Goal: Information Seeking & Learning: Find specific page/section

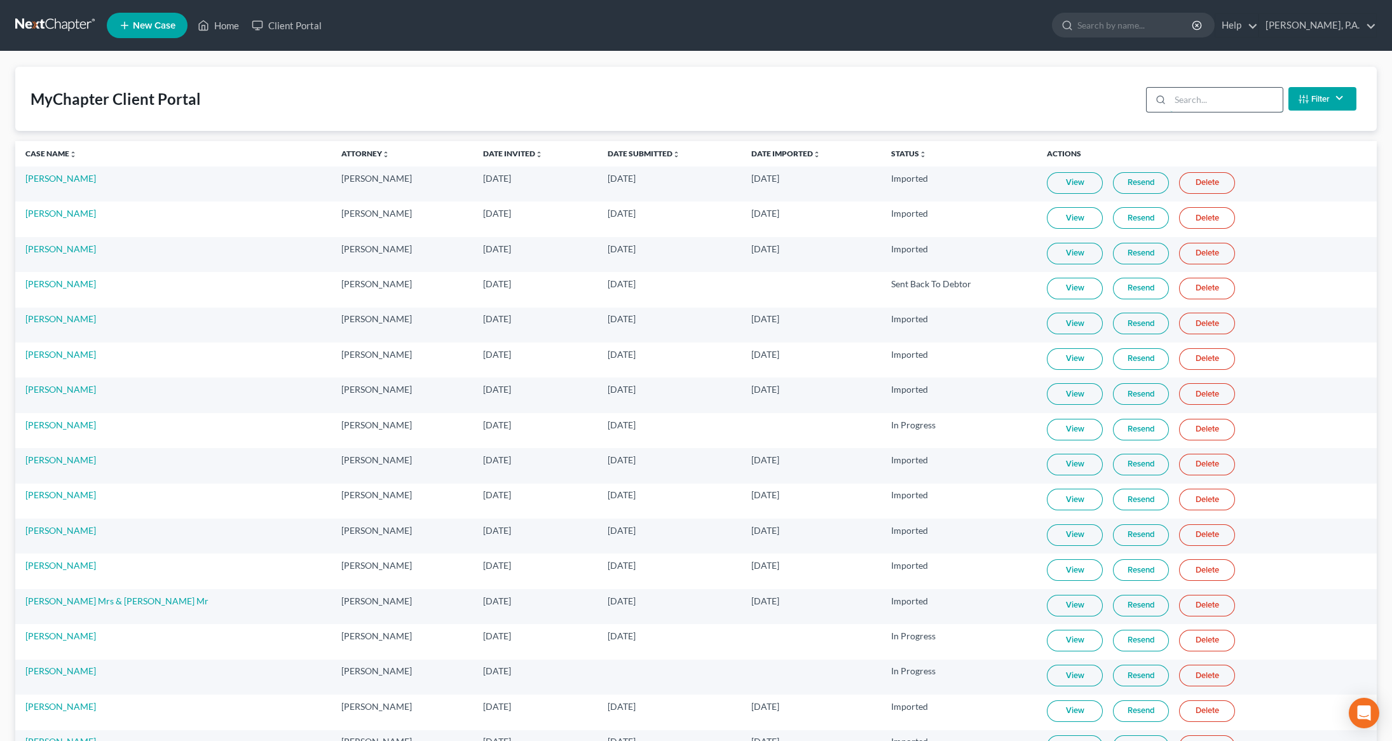
click at [1201, 107] on input "search" at bounding box center [1226, 100] width 113 height 24
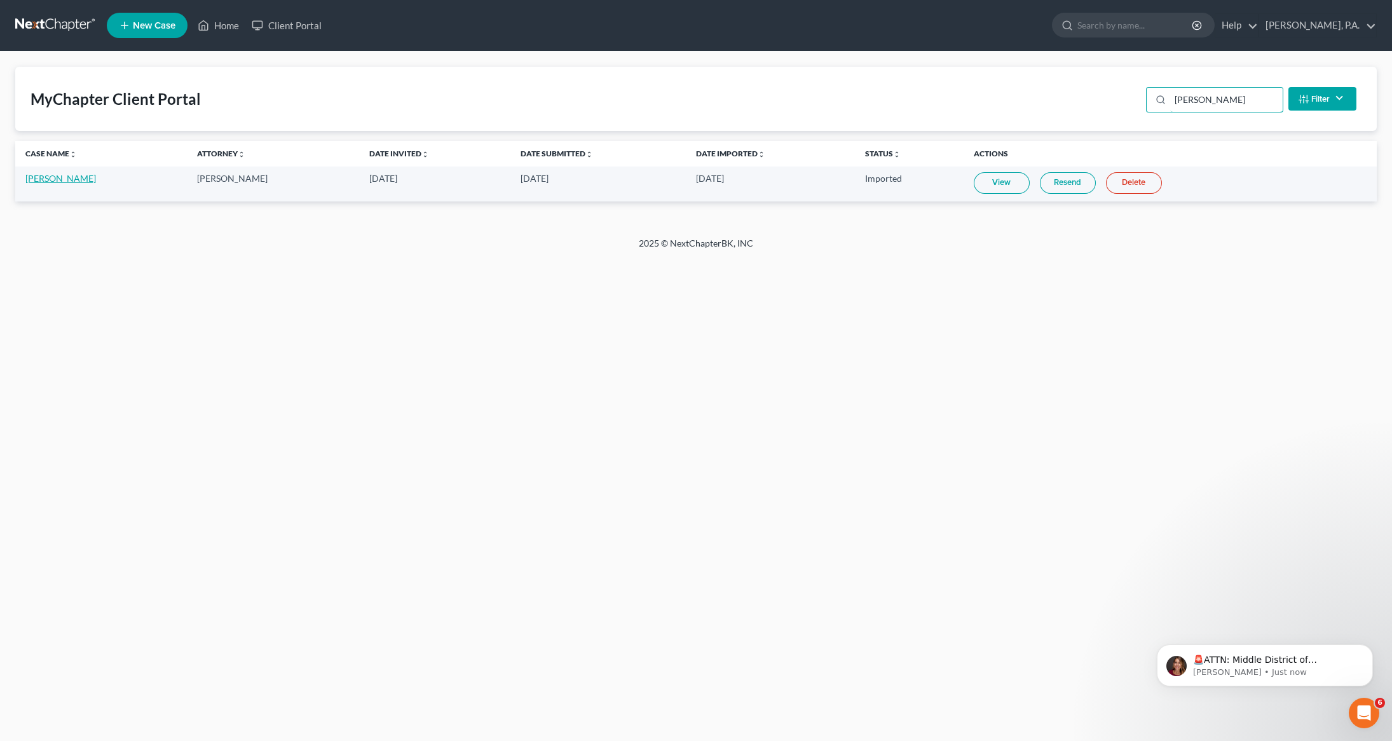
type input "[PERSON_NAME]"
click at [60, 181] on link "[PERSON_NAME]" at bounding box center [60, 178] width 71 height 11
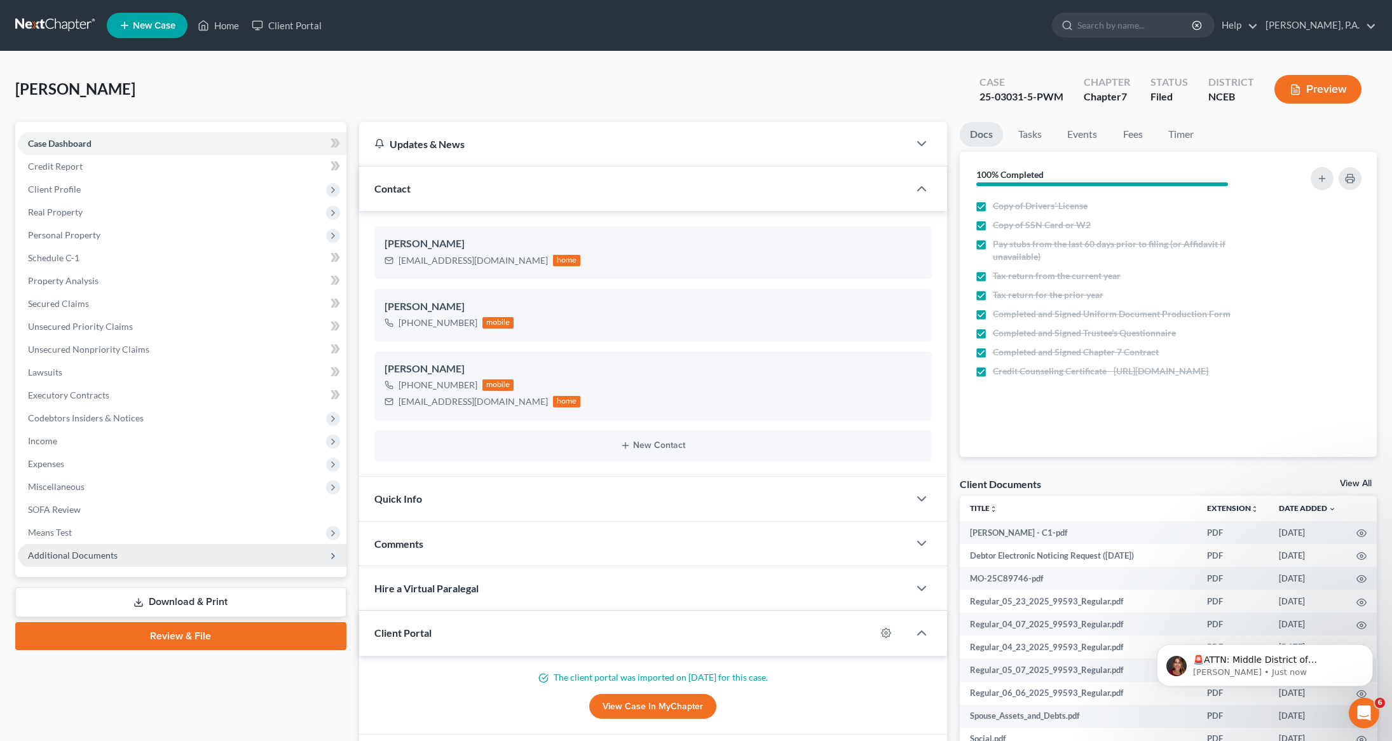
click at [79, 563] on span "Additional Documents" at bounding box center [182, 555] width 329 height 23
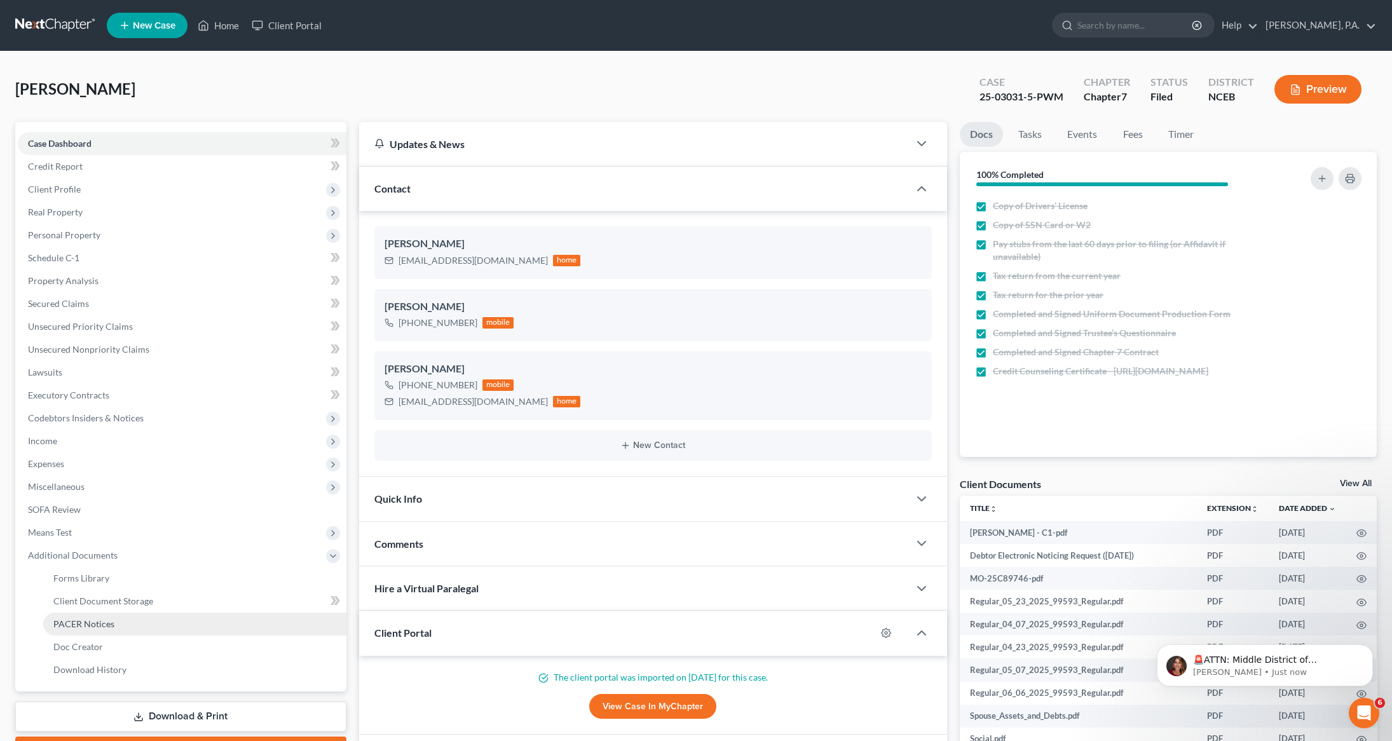
click at [74, 628] on link "PACER Notices" at bounding box center [194, 624] width 303 height 23
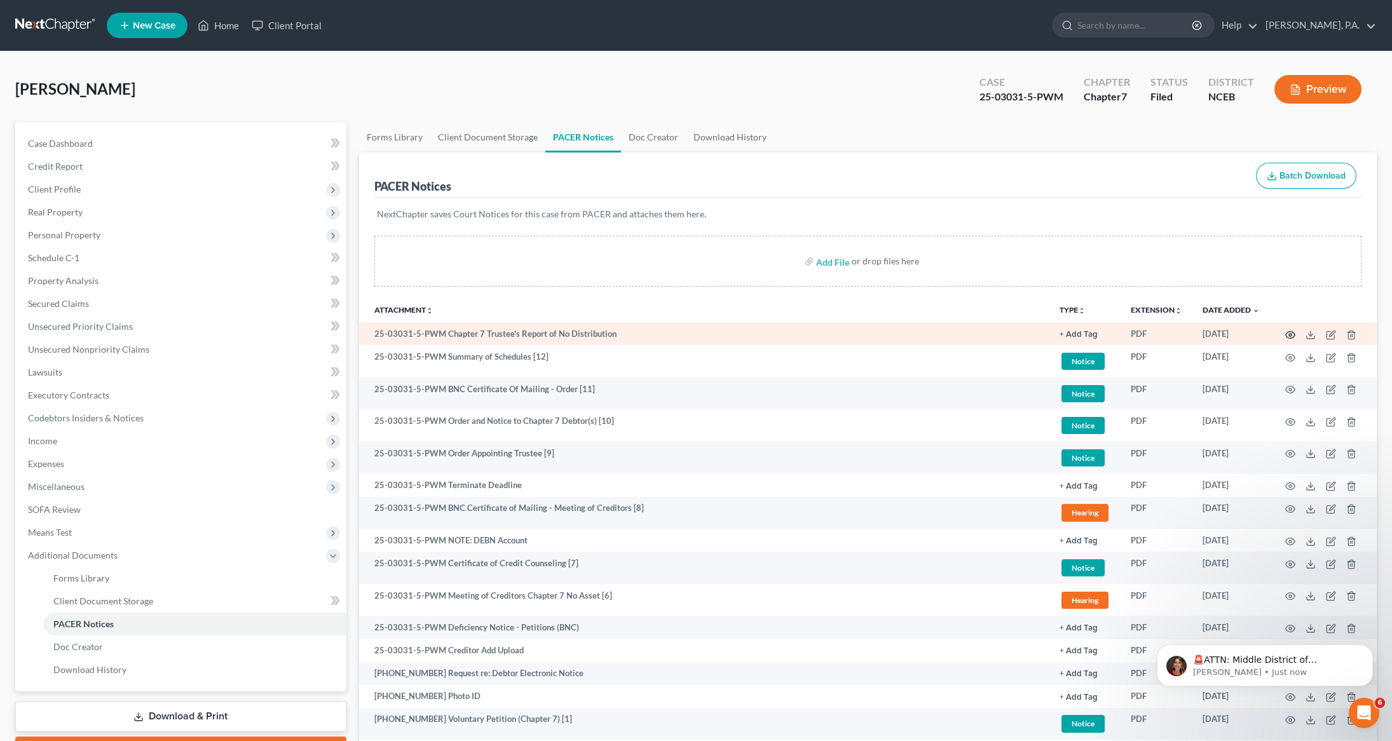
click at [1287, 336] on icon "button" at bounding box center [1290, 335] width 10 height 10
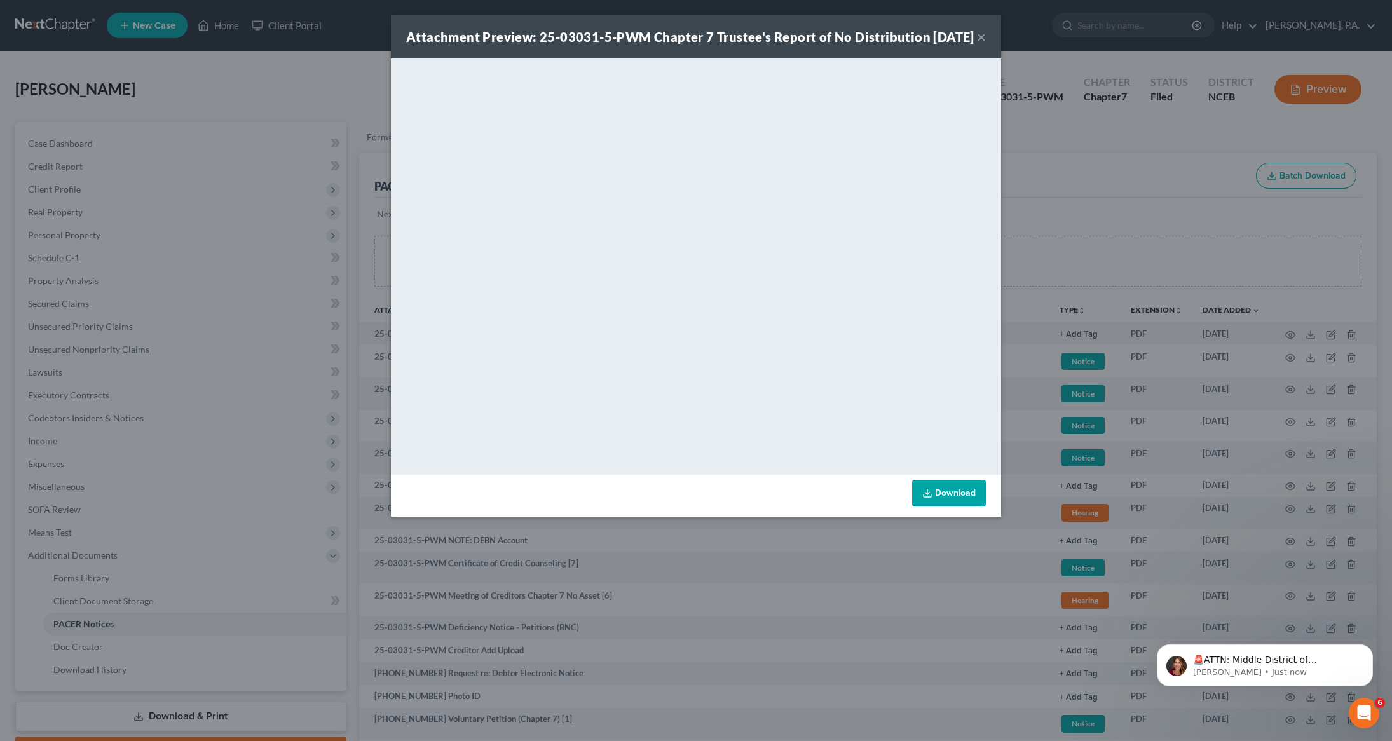
click at [981, 44] on button "×" at bounding box center [981, 36] width 9 height 15
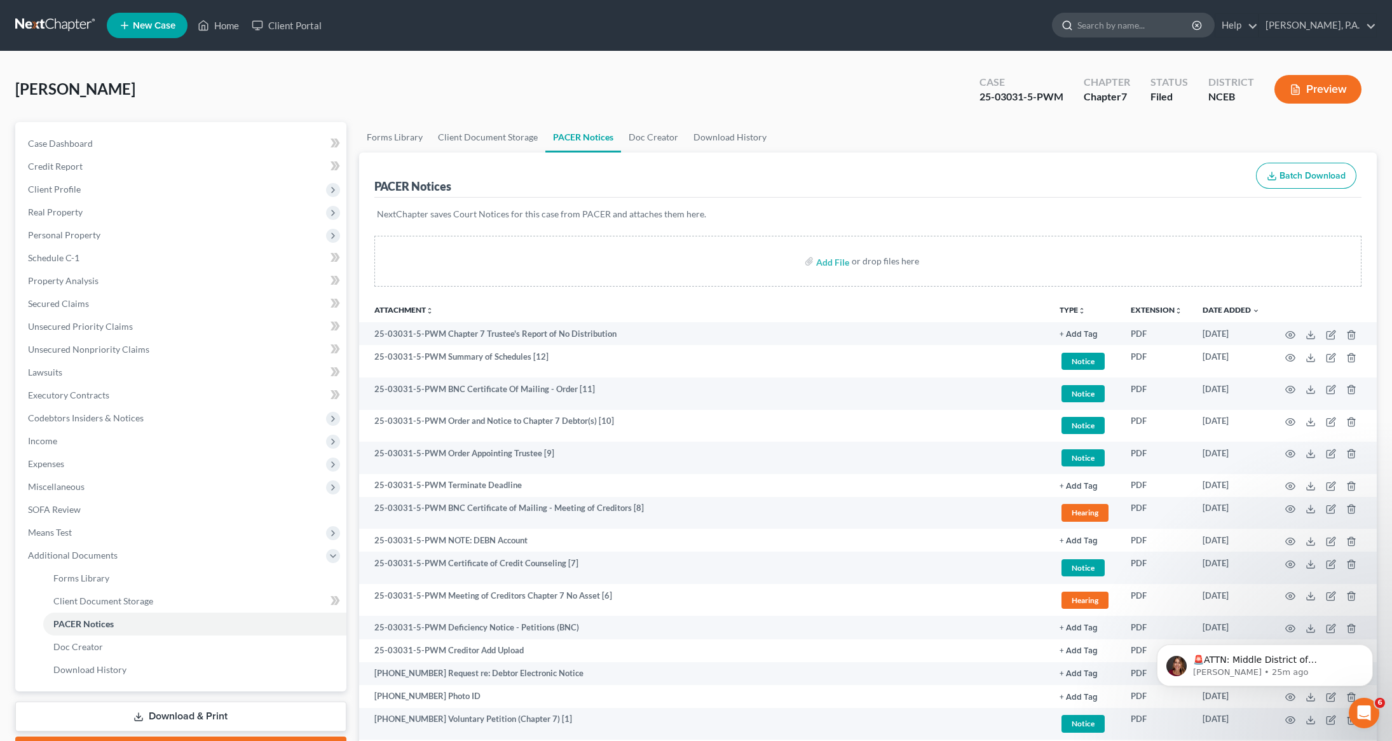
click at [1159, 27] on input "search" at bounding box center [1135, 25] width 116 height 24
type input "green"
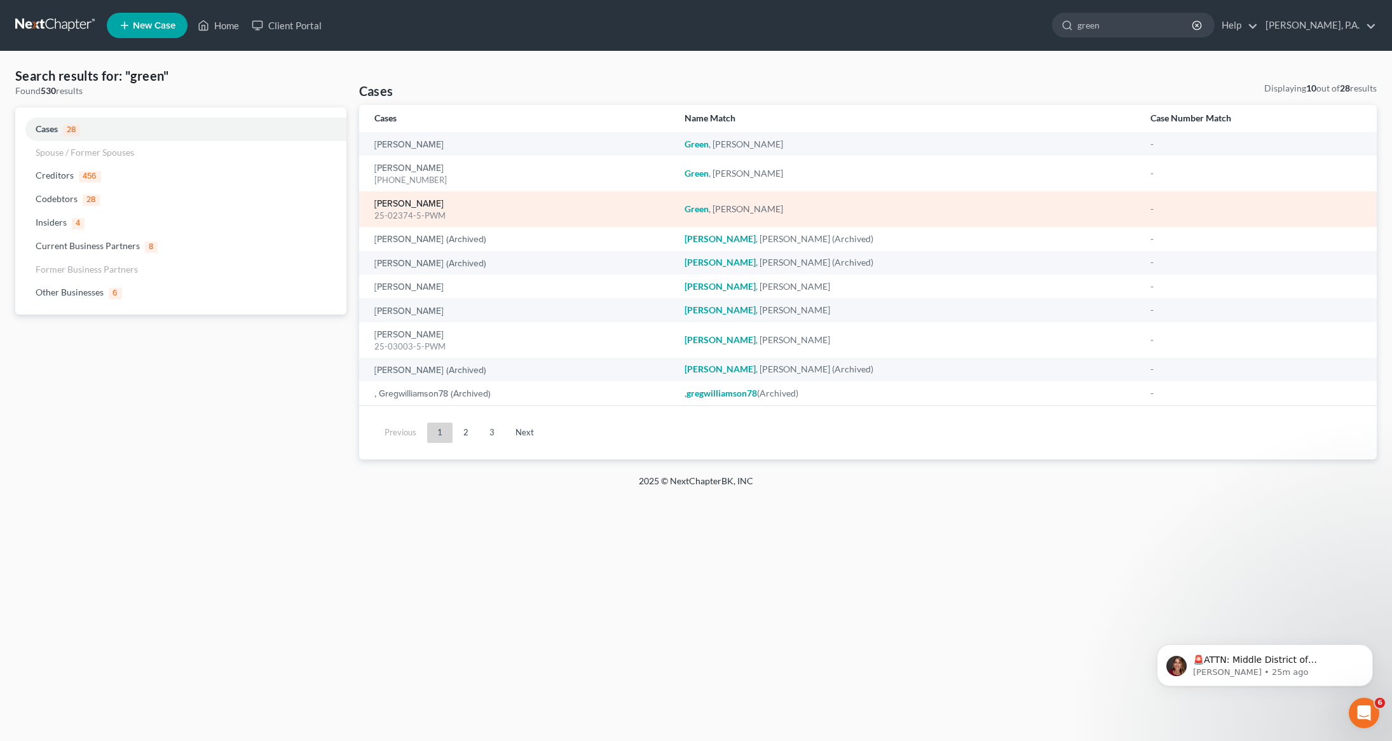
click at [408, 205] on link "[PERSON_NAME]" at bounding box center [408, 204] width 69 height 9
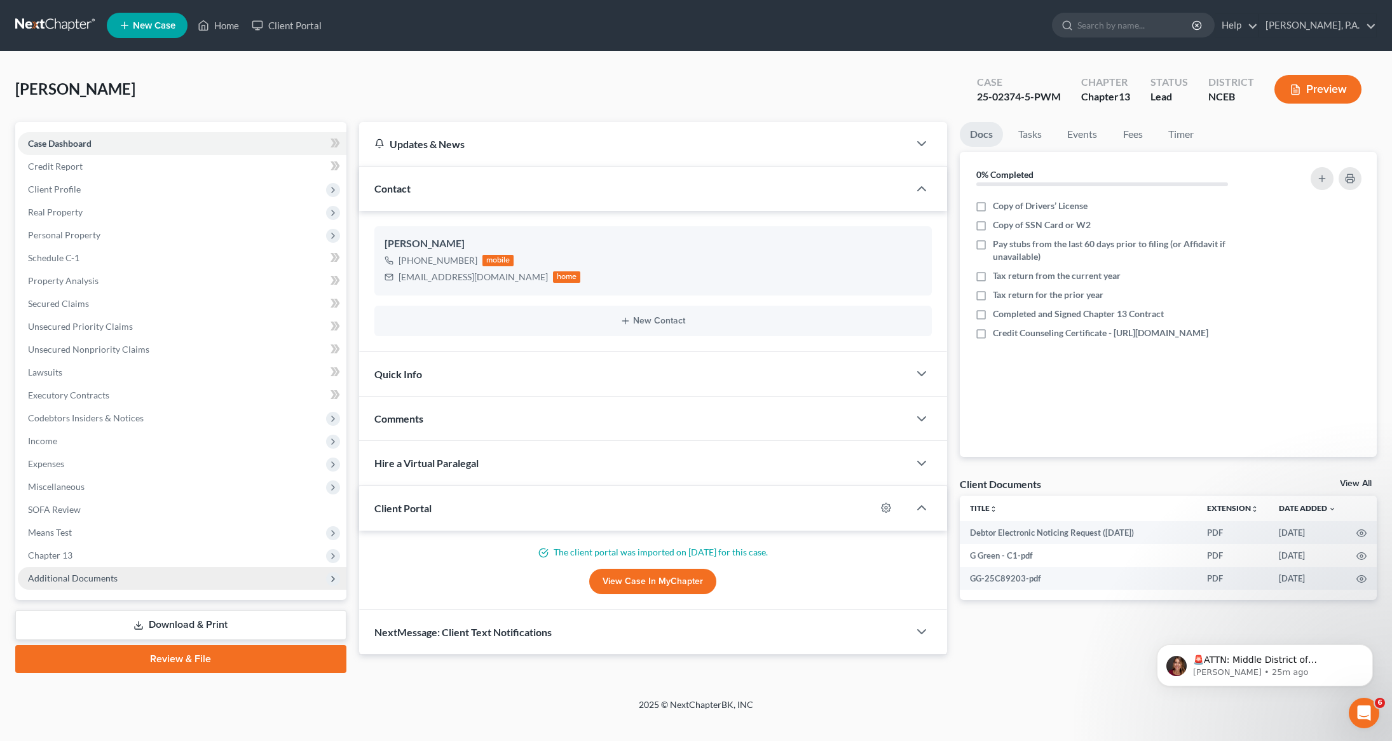
click at [100, 579] on span "Additional Documents" at bounding box center [73, 578] width 90 height 11
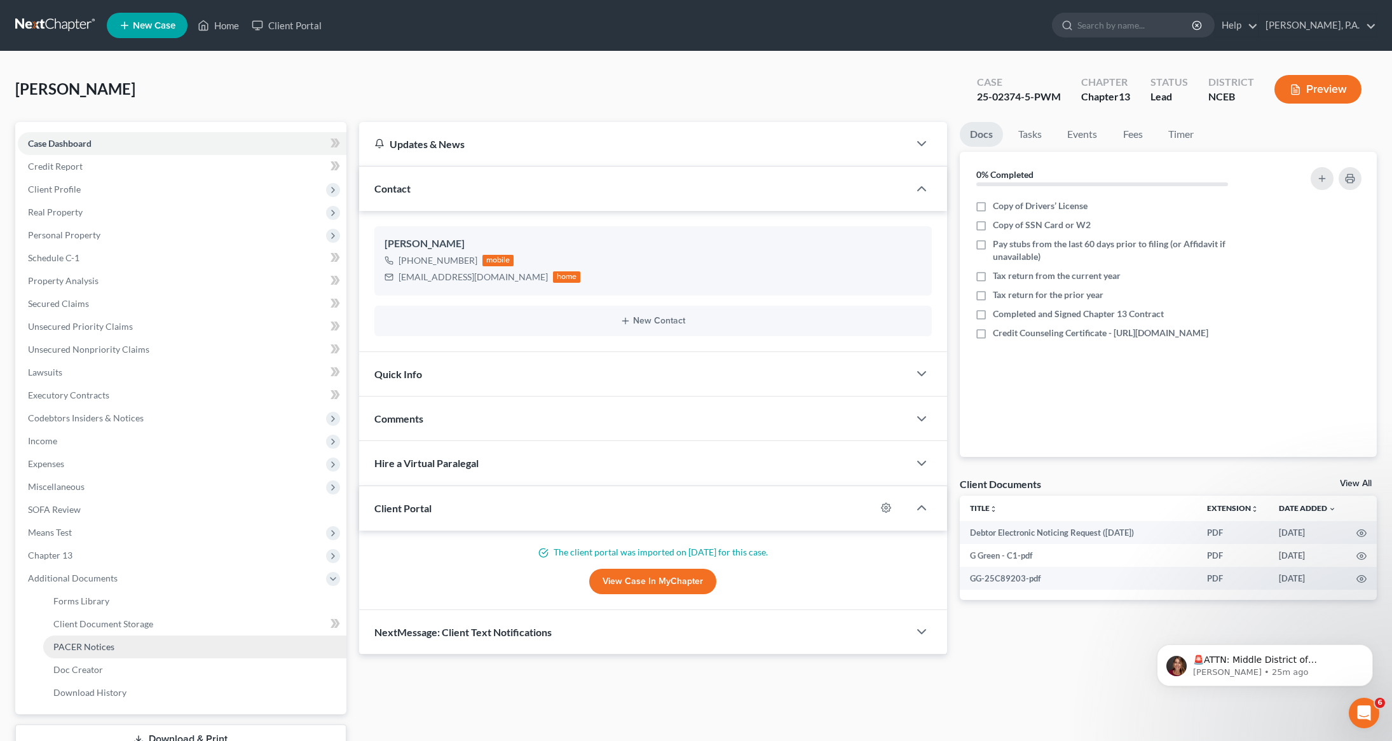
click at [106, 645] on span "PACER Notices" at bounding box center [83, 646] width 61 height 11
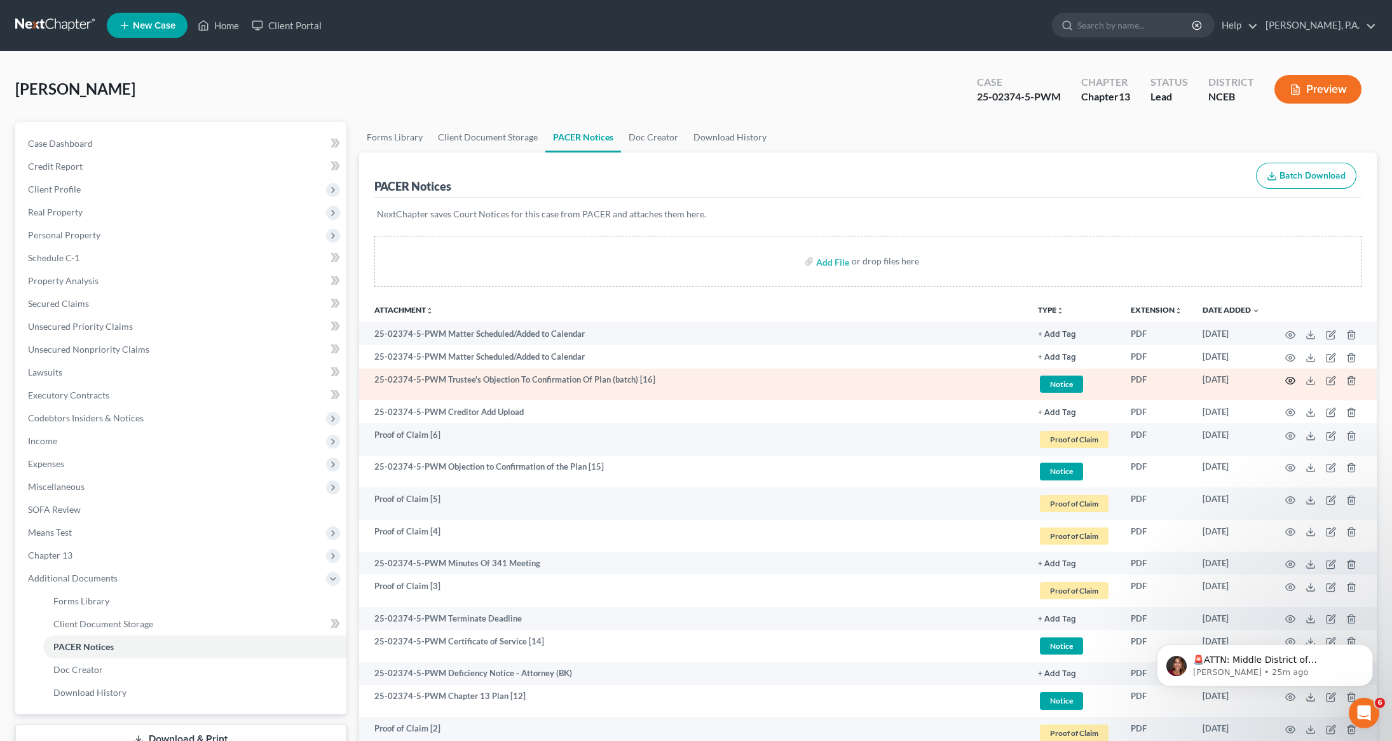
click at [1292, 381] on circle "button" at bounding box center [1290, 380] width 3 height 3
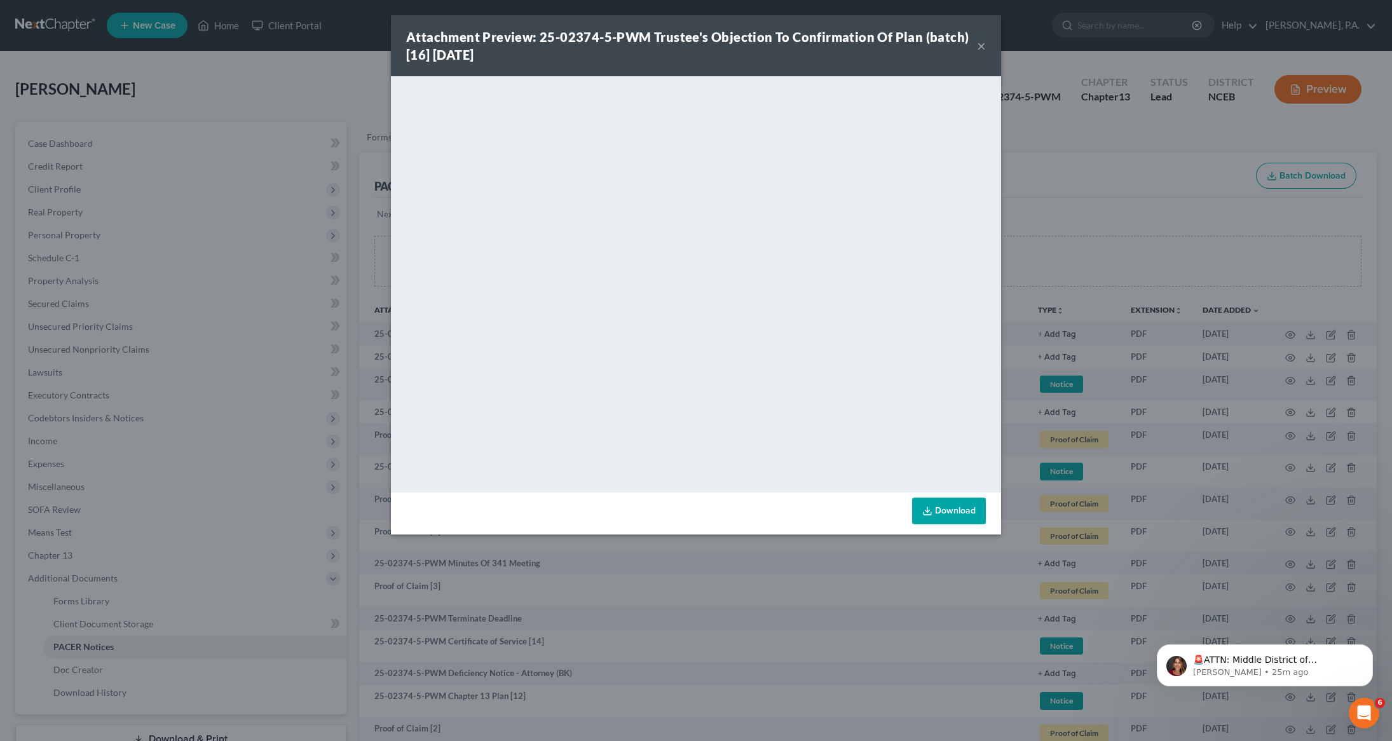
click at [987, 49] on div "Attachment Preview: 25-02374-5-PWM Trustee's Objection To Confirmation Of Plan …" at bounding box center [696, 45] width 610 height 61
click at [985, 46] on button "×" at bounding box center [981, 45] width 9 height 15
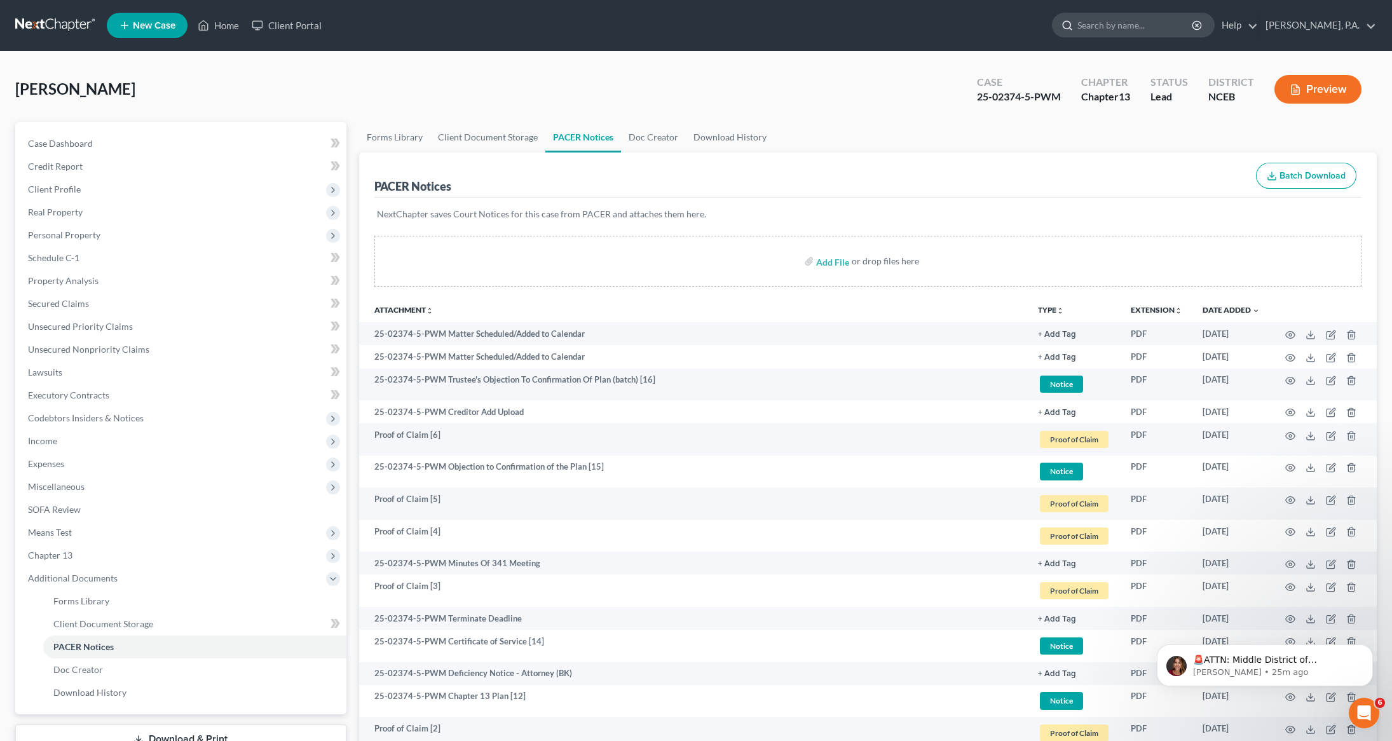
click at [1175, 24] on input "search" at bounding box center [1135, 25] width 116 height 24
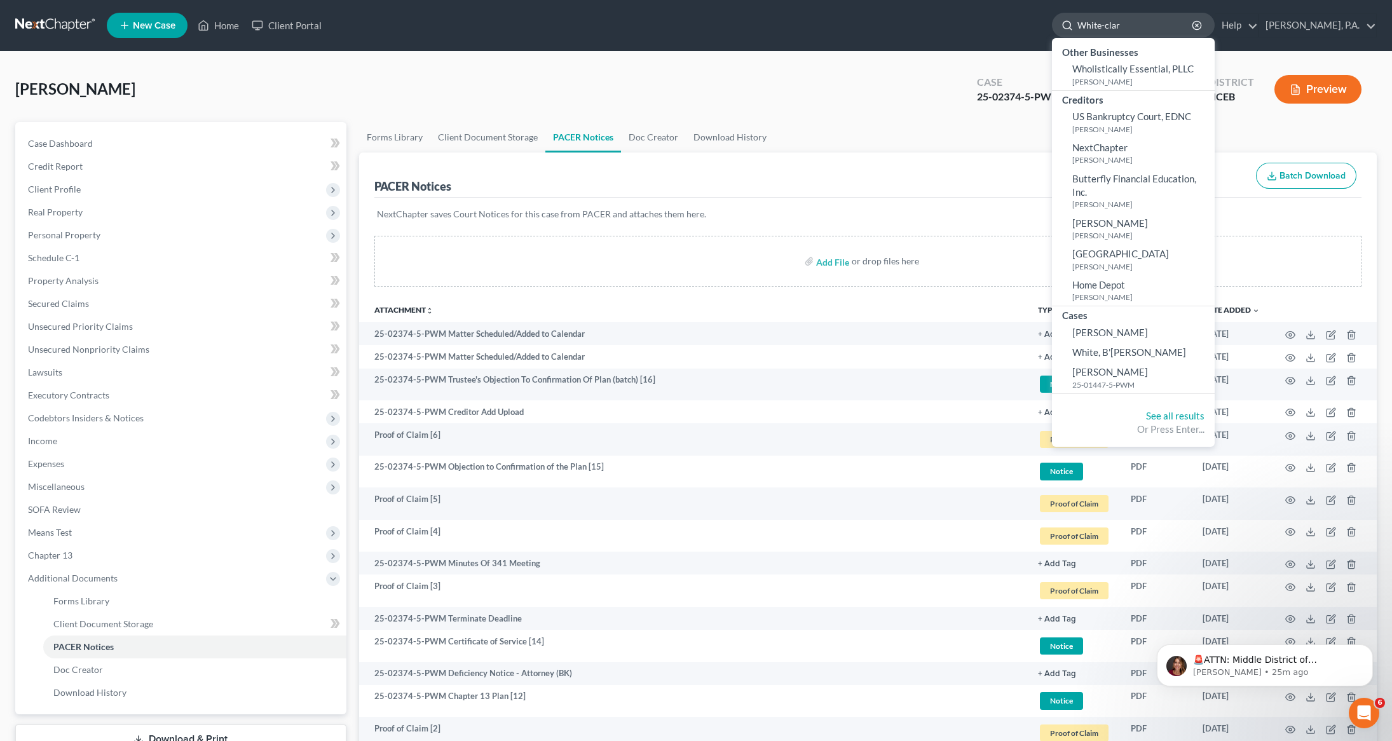
type input "[PERSON_NAME]"
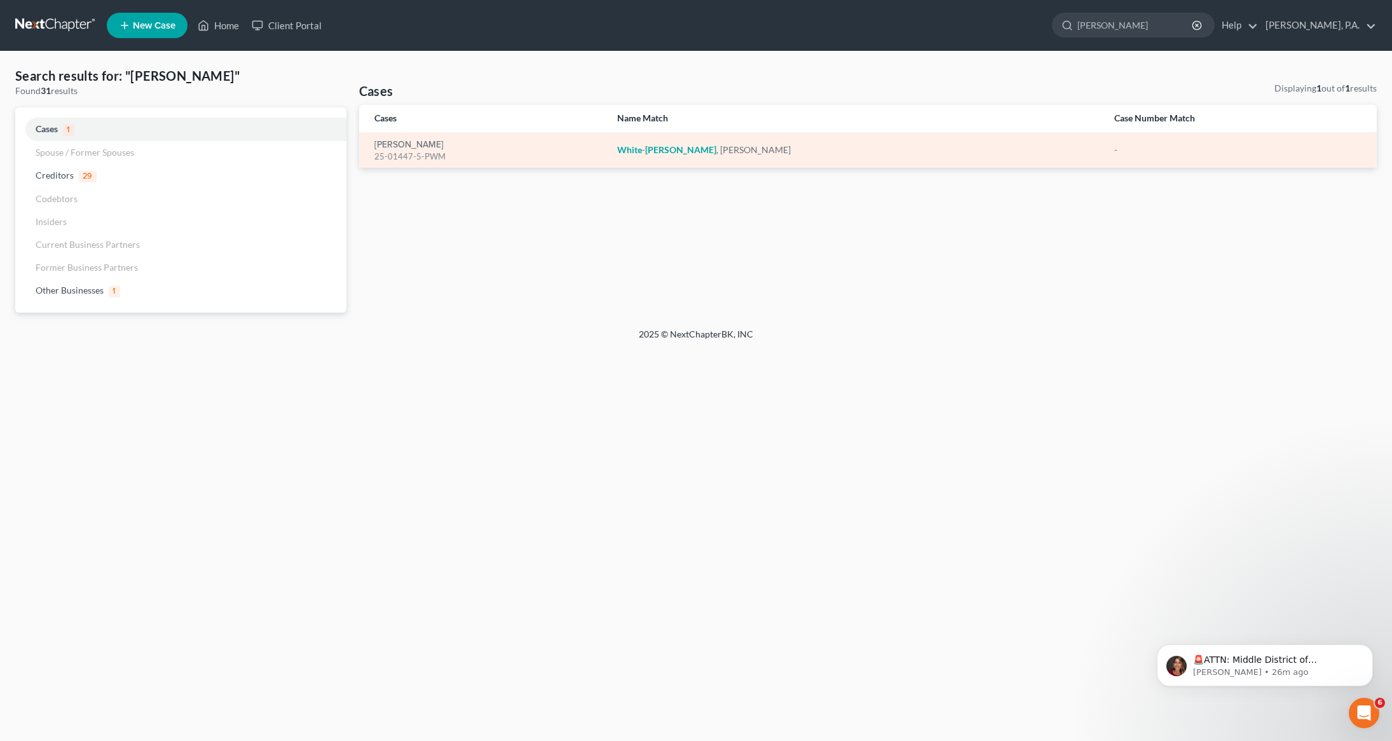
click at [427, 151] on div "25-01447-5-PWM" at bounding box center [485, 157] width 222 height 12
click at [415, 144] on link "[PERSON_NAME]" at bounding box center [408, 144] width 69 height 9
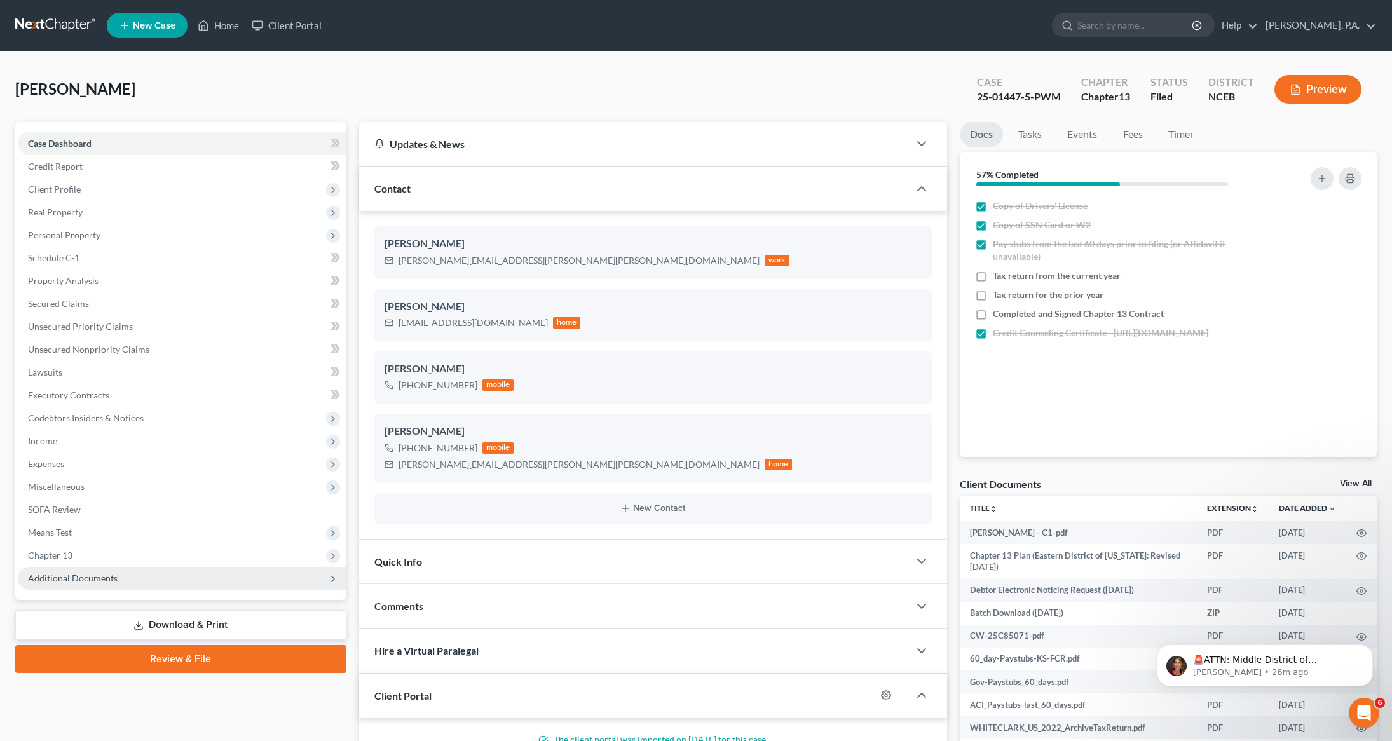
click at [86, 573] on span "Additional Documents" at bounding box center [73, 578] width 90 height 11
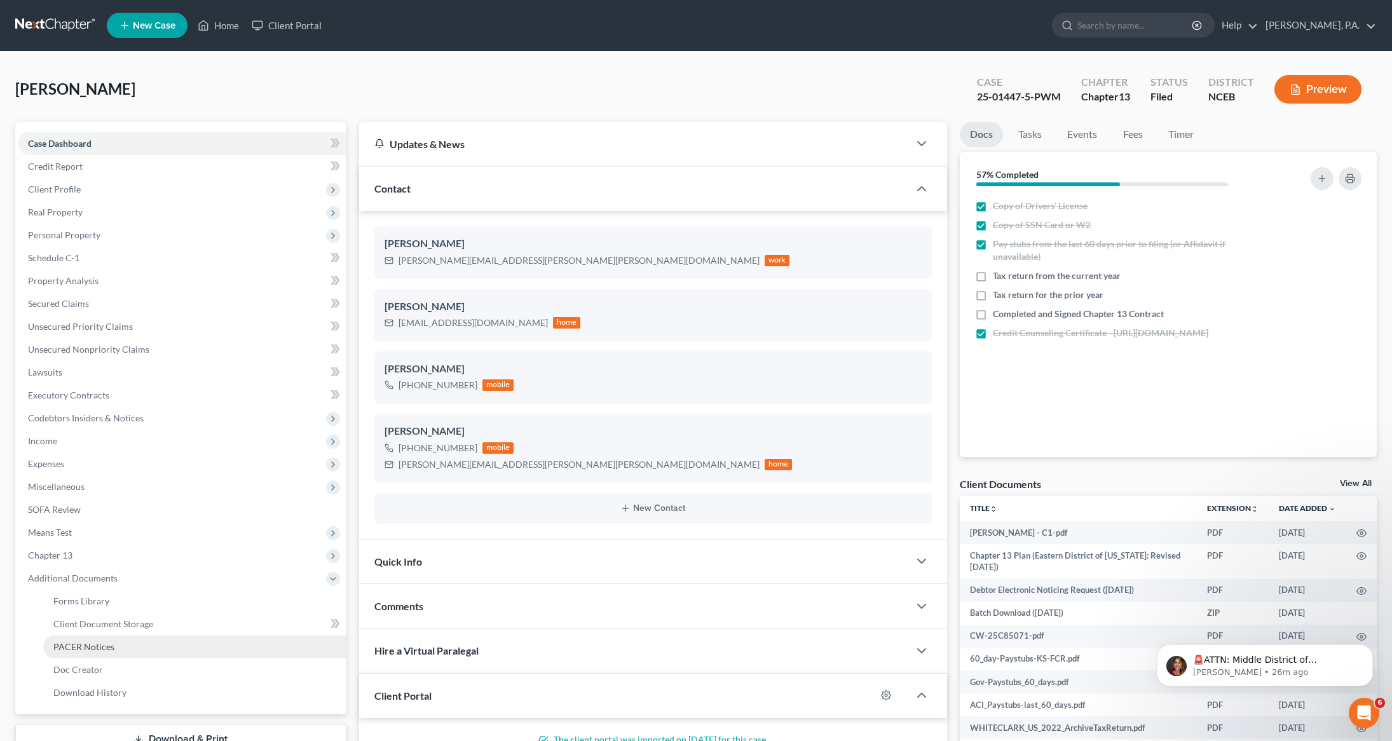
click at [90, 645] on span "PACER Notices" at bounding box center [83, 646] width 61 height 11
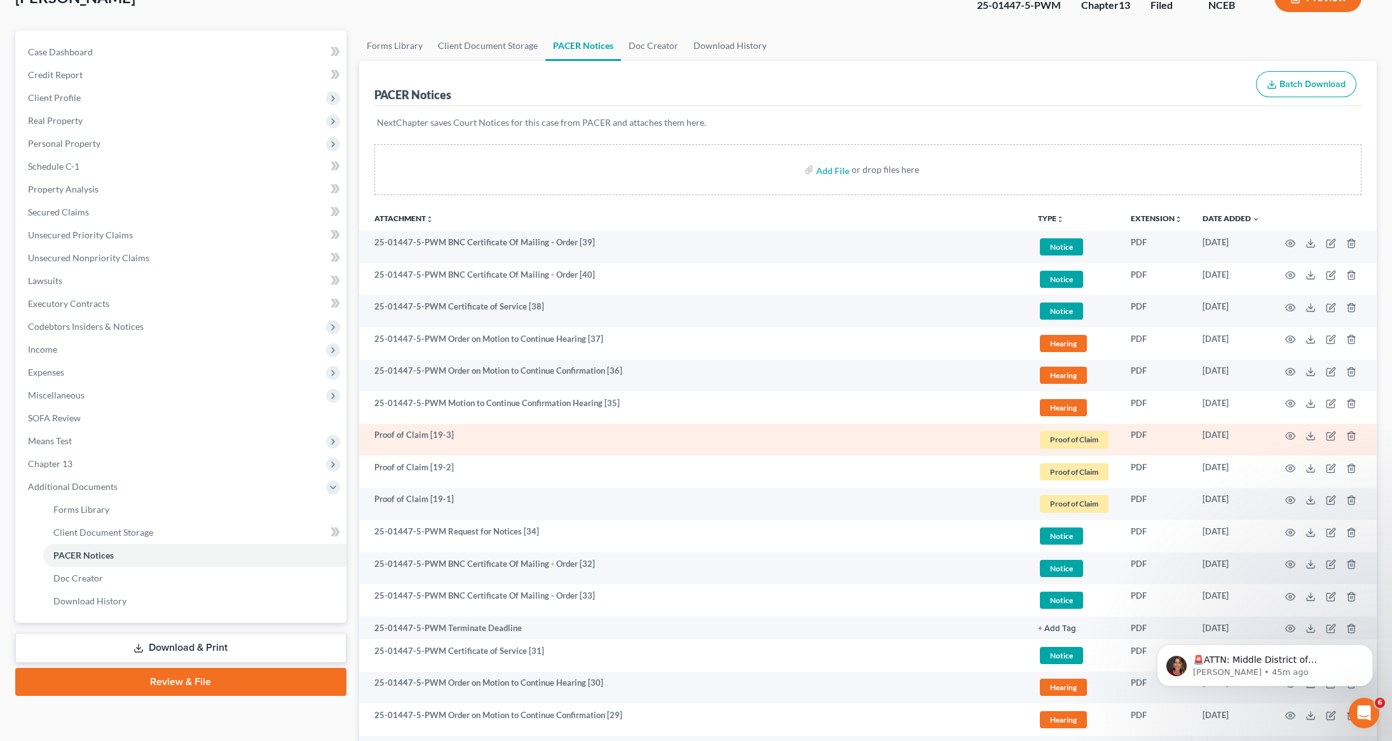
scroll to position [89, 0]
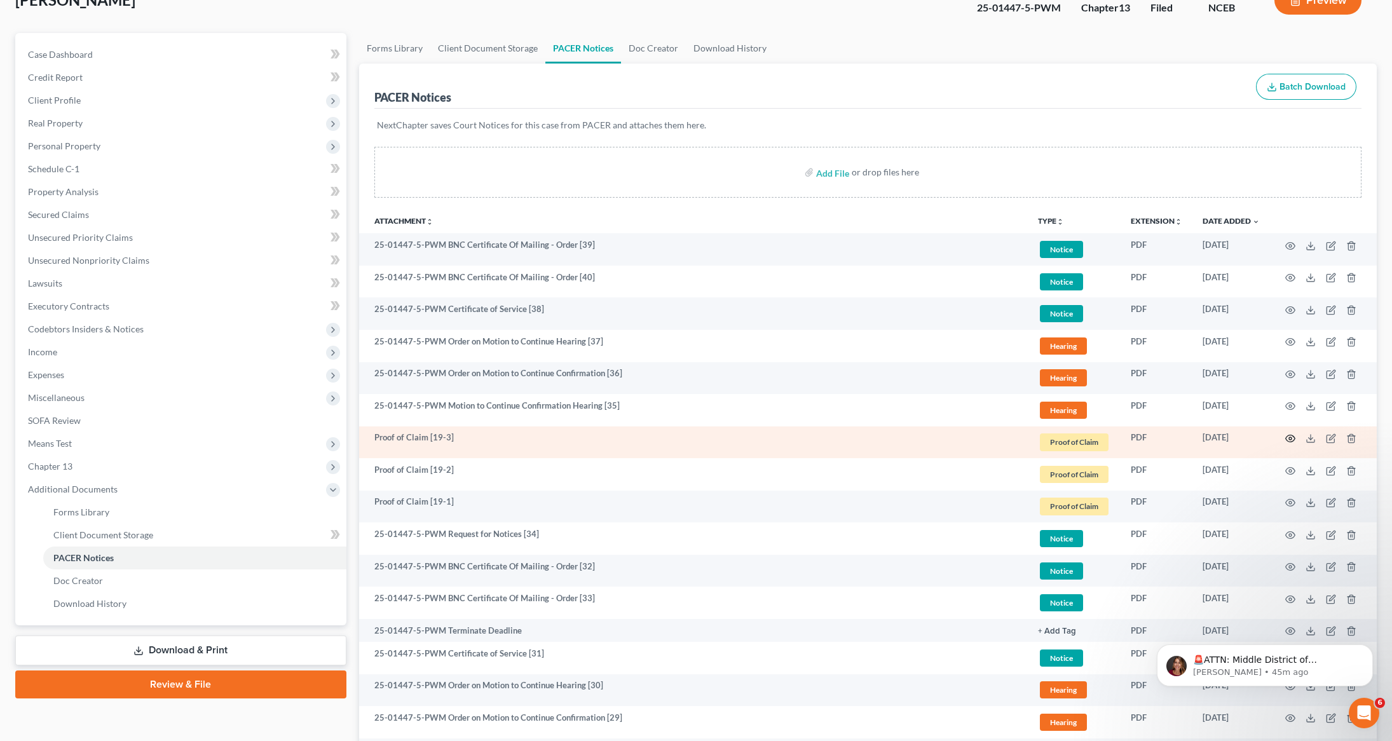
click at [1290, 439] on icon "button" at bounding box center [1290, 439] width 10 height 10
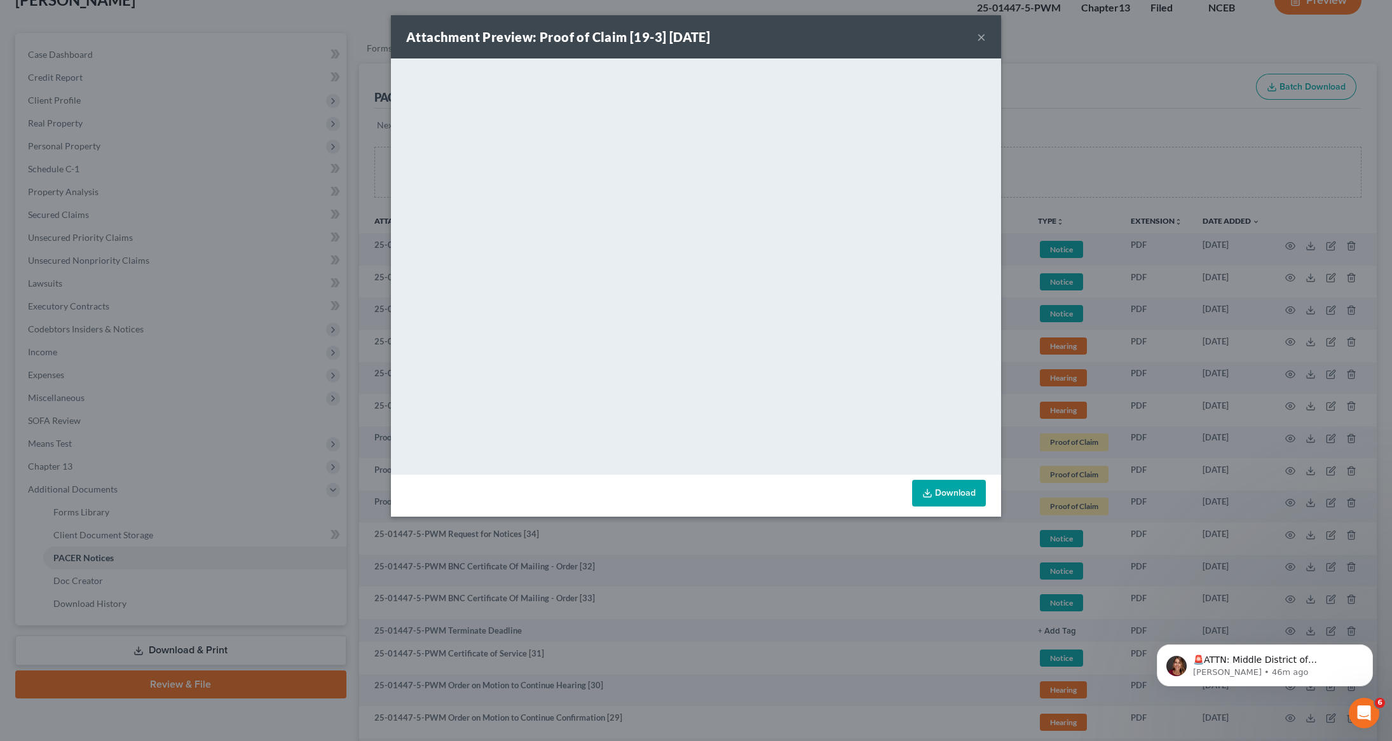
click at [981, 37] on button "×" at bounding box center [981, 36] width 9 height 15
